Goal: Find specific page/section: Find specific page/section

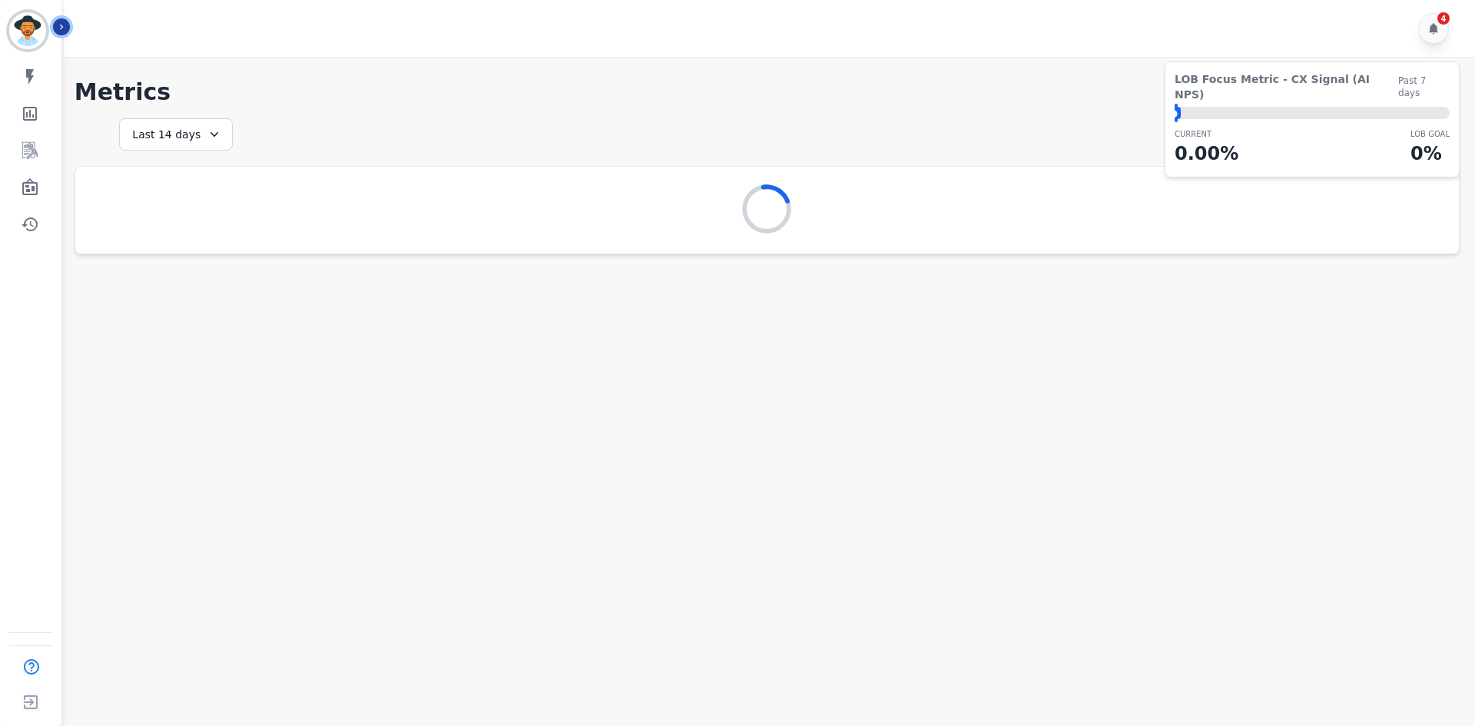
click at [69, 26] on button "Icon description" at bounding box center [61, 26] width 17 height 17
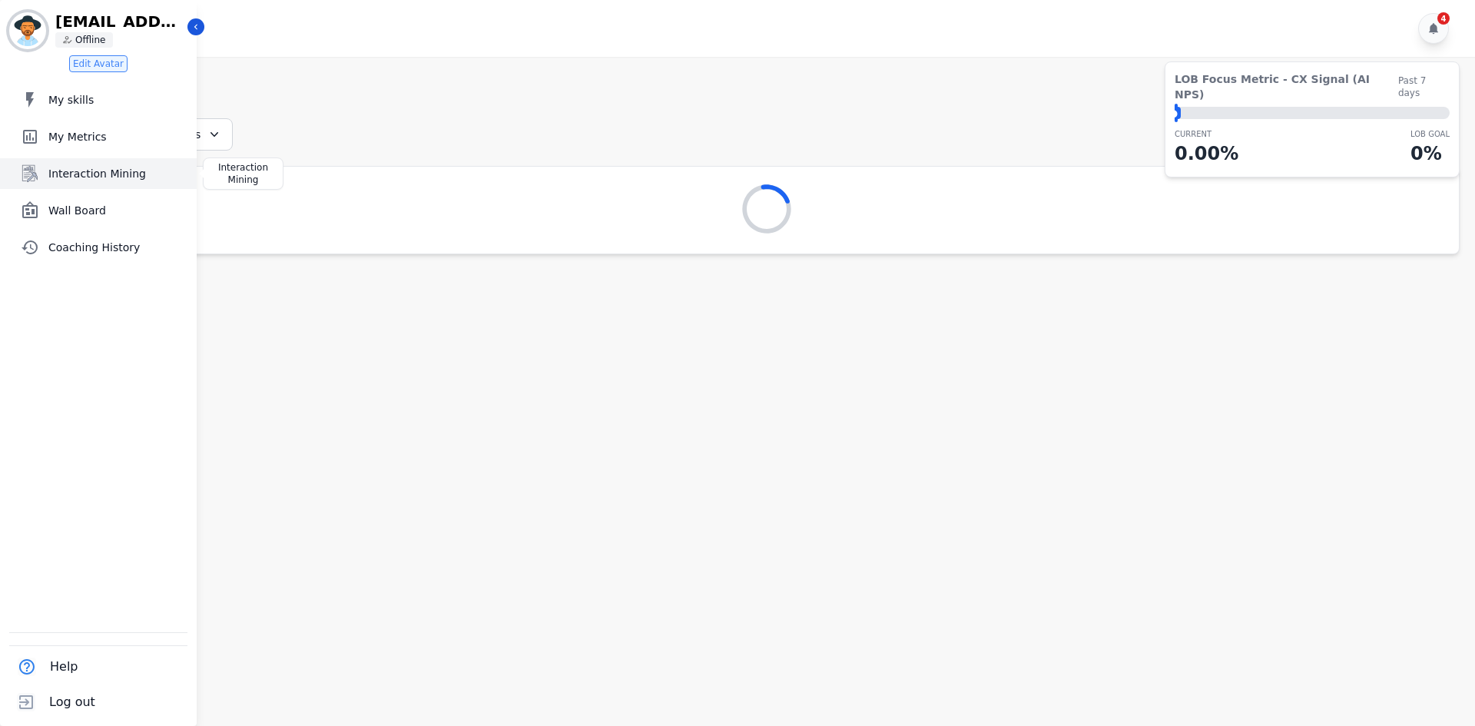
click at [81, 175] on span "Interaction Mining" at bounding box center [119, 173] width 142 height 15
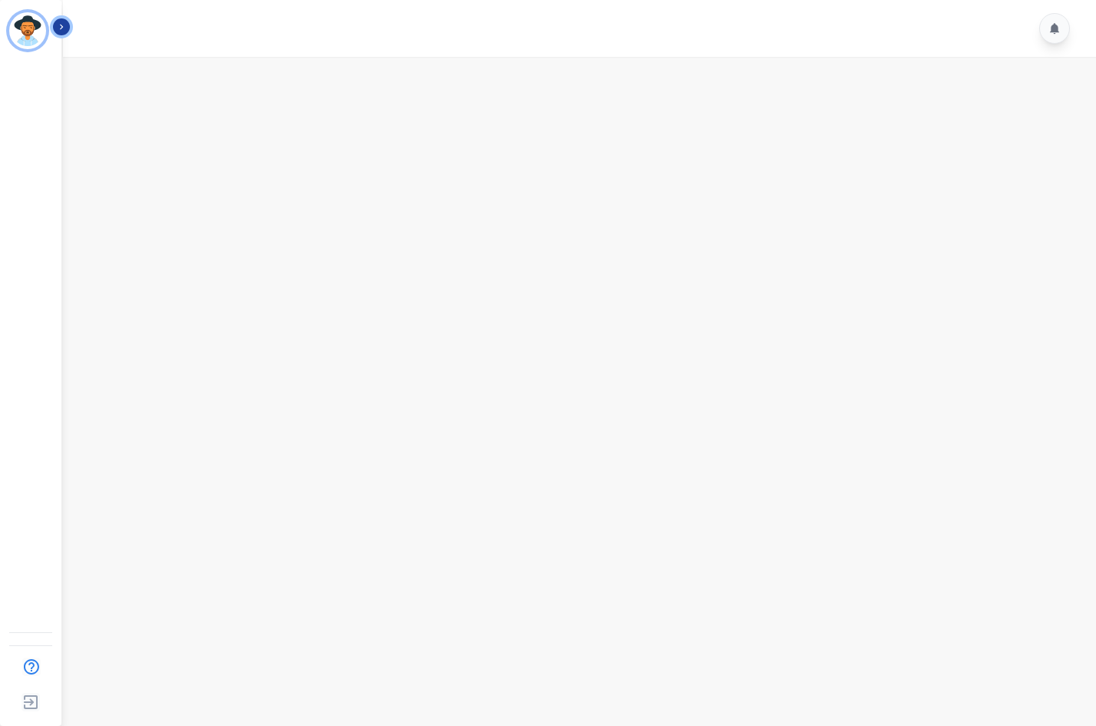
click at [62, 28] on icon "Sidebar" at bounding box center [61, 27] width 11 height 11
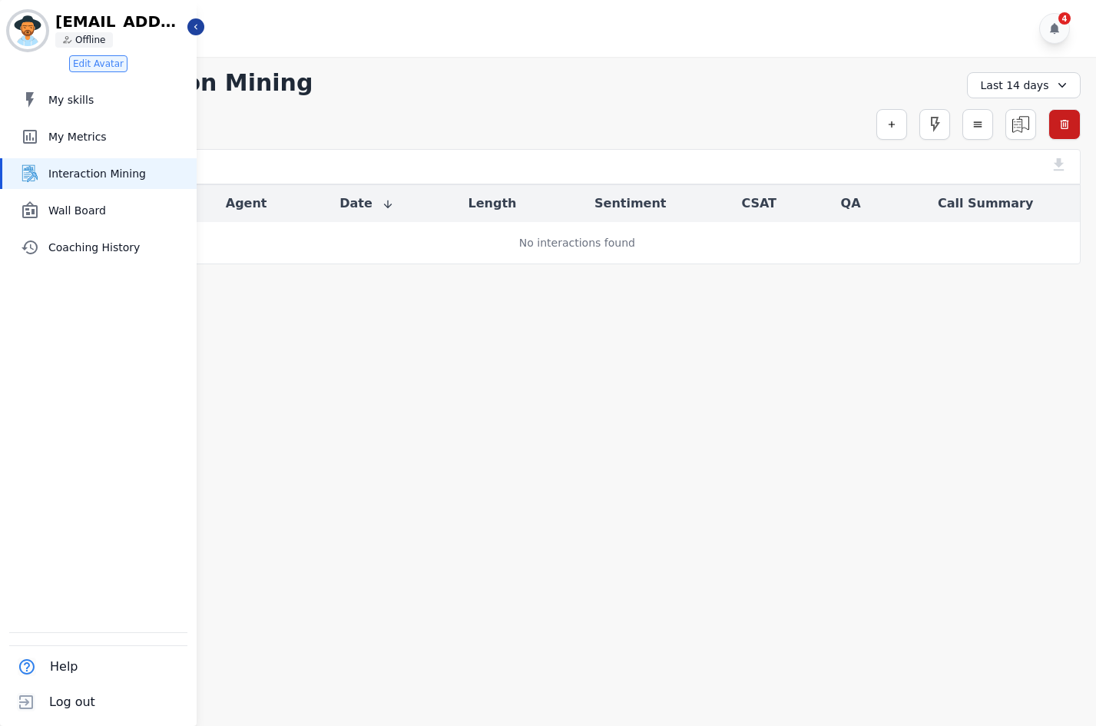
click at [780, 300] on main "**********" at bounding box center [577, 420] width 1038 height 726
